Goal: Find specific page/section: Find specific page/section

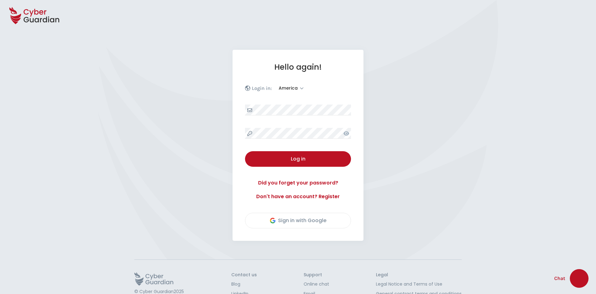
select select "America"
select select "English"
click at [294, 164] on button "Log in" at bounding box center [298, 159] width 106 height 16
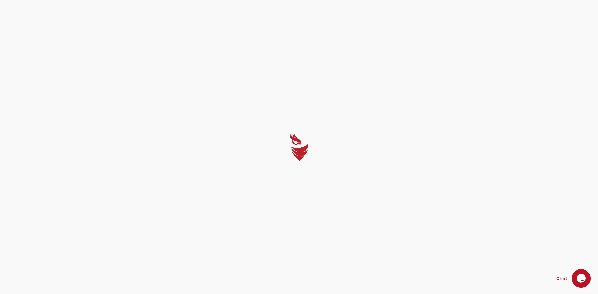
select select "English"
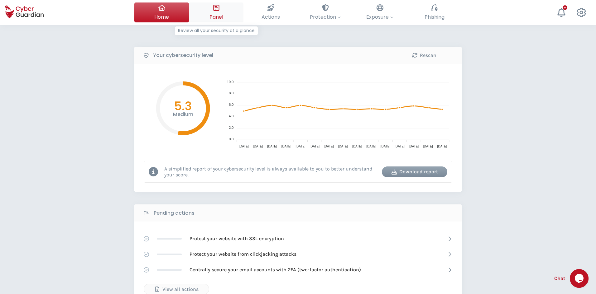
click at [221, 12] on button "Panel Review all your security at a glance" at bounding box center [216, 12] width 55 height 20
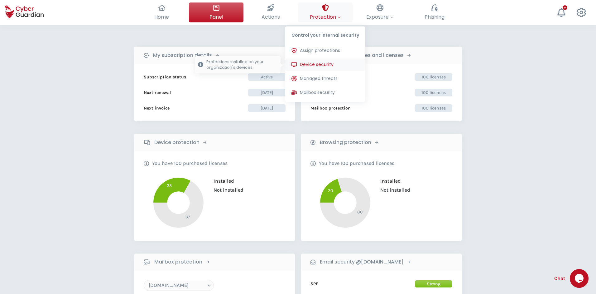
click at [316, 62] on span "Device security" at bounding box center [317, 64] width 34 height 7
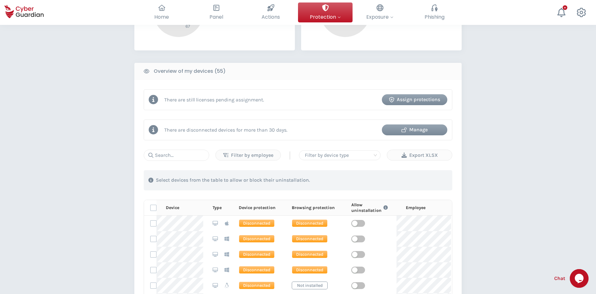
scroll to position [218, 0]
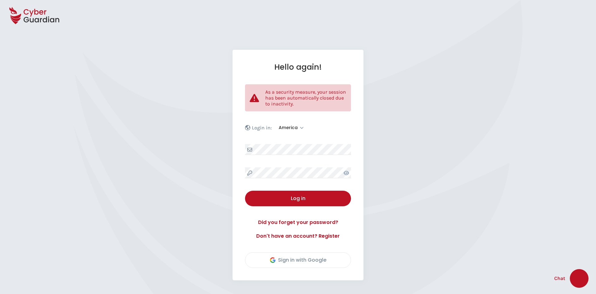
select select "America"
select select "English"
